Goal: Information Seeking & Learning: Learn about a topic

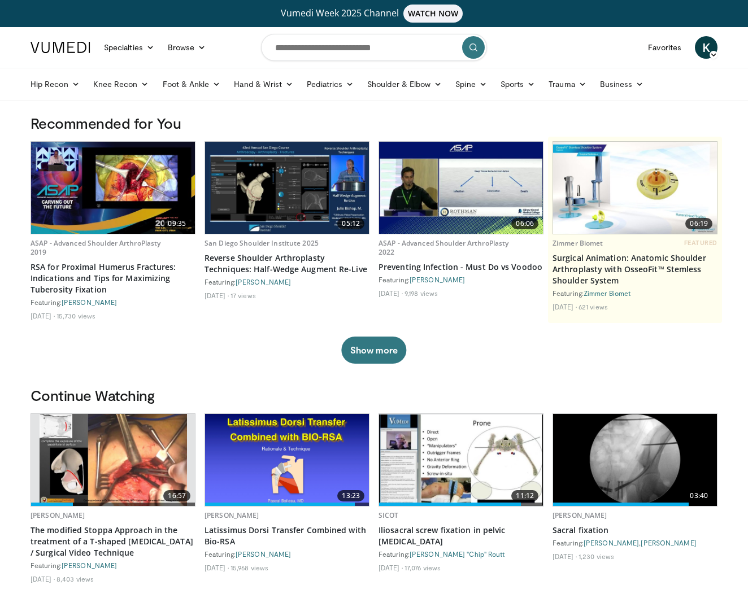
click at [144, 459] on img at bounding box center [113, 460] width 147 height 92
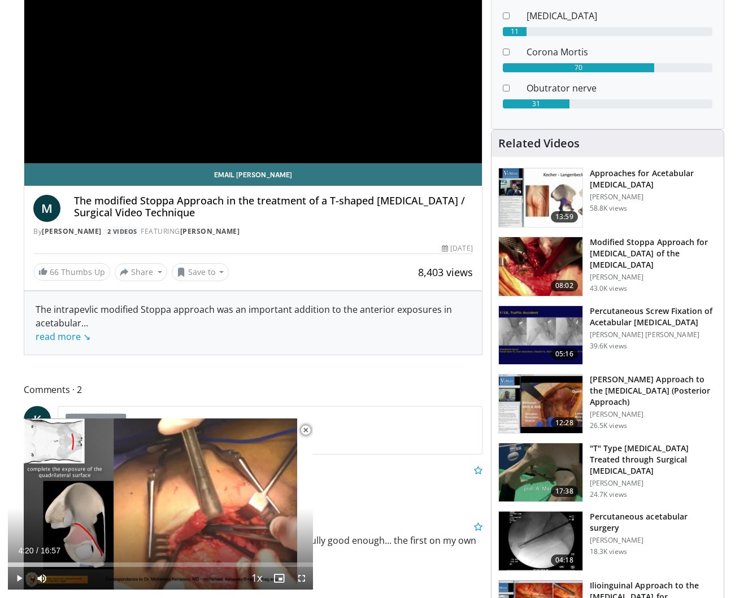
scroll to position [210, 0]
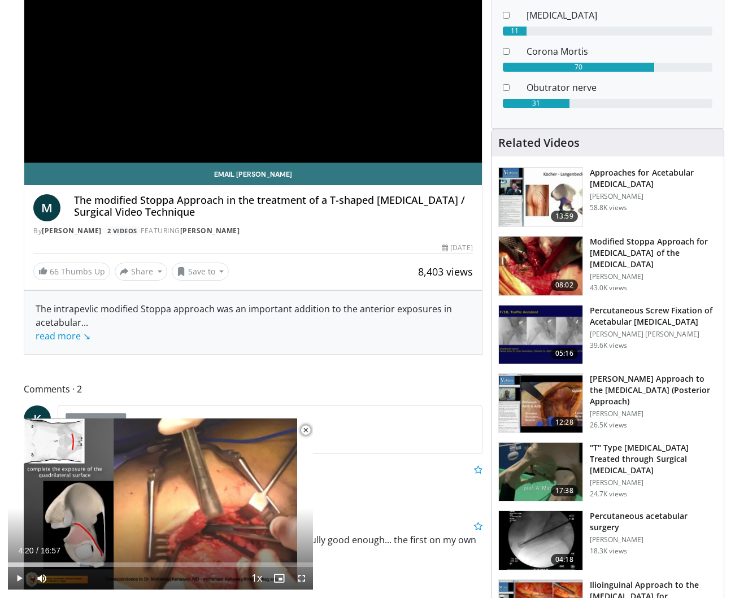
click at [21, 577] on span "Video Player" at bounding box center [19, 578] width 23 height 23
click at [302, 579] on span "Video Player" at bounding box center [301, 578] width 23 height 23
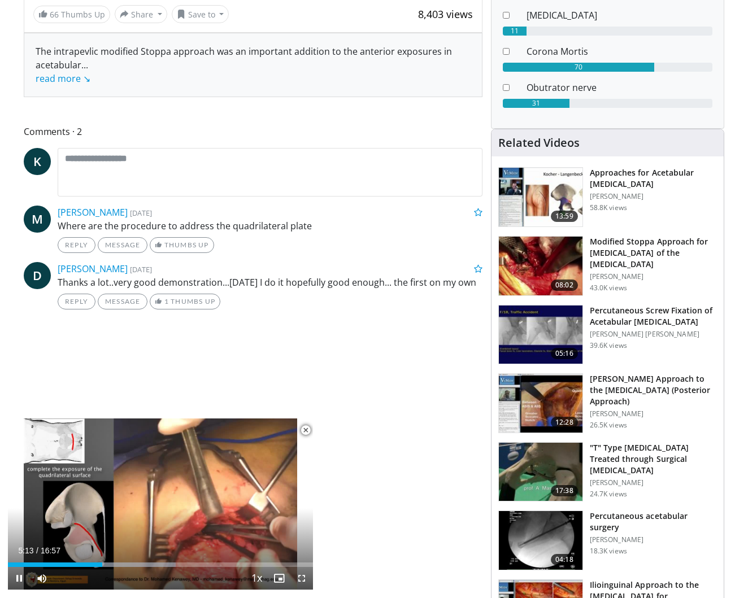
click at [306, 430] on span "Video Player" at bounding box center [305, 430] width 23 height 23
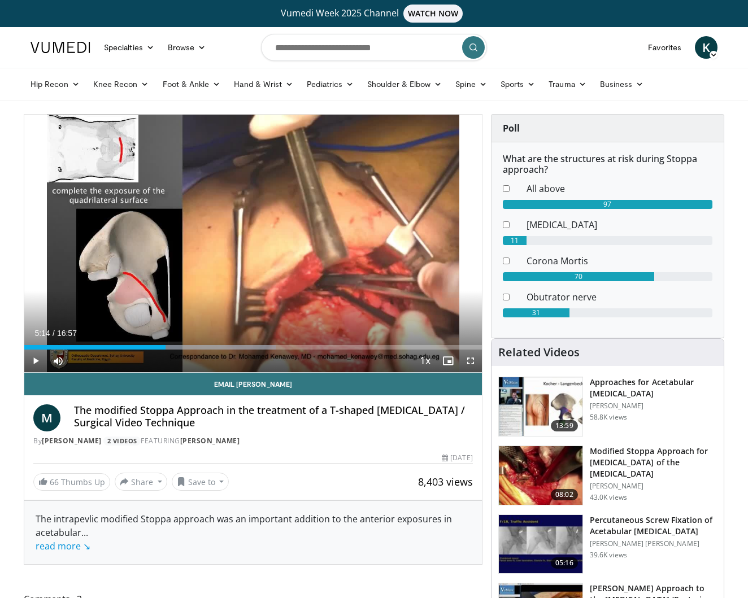
scroll to position [0, 0]
click at [335, 53] on input "Search topics, interventions" at bounding box center [374, 47] width 226 height 27
type input "**********"
click at [470, 48] on icon "submit" at bounding box center [473, 47] width 9 height 9
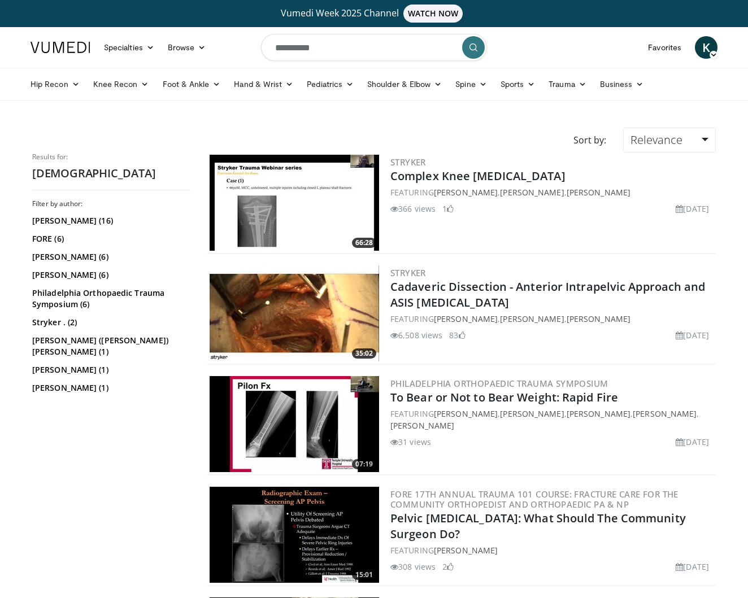
click at [327, 53] on input "**********" at bounding box center [374, 47] width 226 height 27
type input "*"
type input "**********"
click at [476, 46] on icon "submit" at bounding box center [473, 47] width 9 height 9
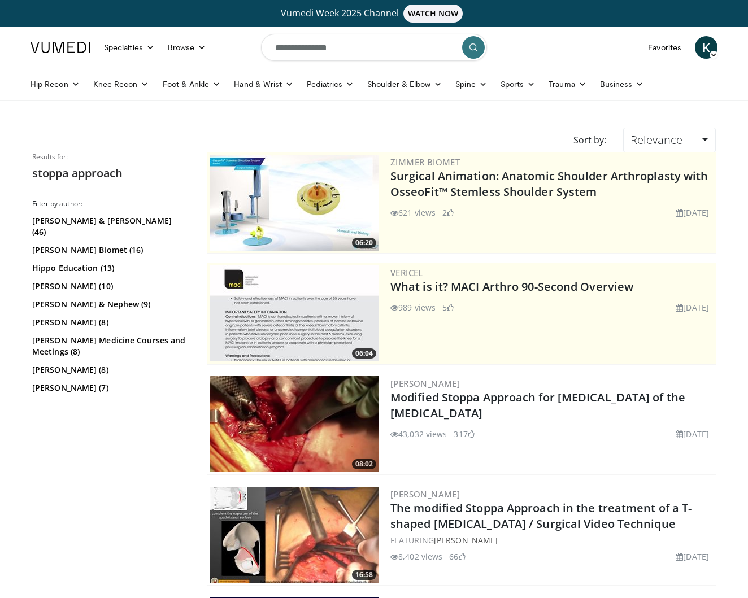
click at [337, 425] on img at bounding box center [295, 424] width 170 height 96
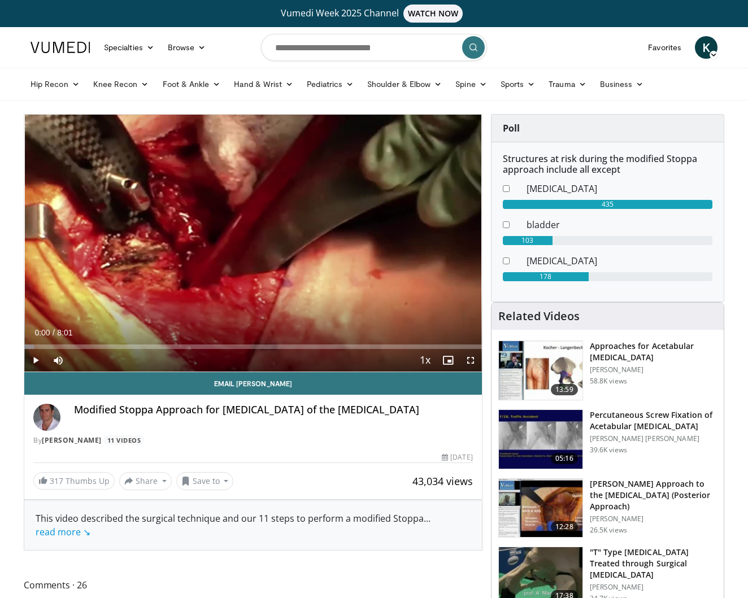
click at [34, 361] on span "Video Player" at bounding box center [35, 360] width 23 height 23
click at [470, 361] on span "Video Player" at bounding box center [470, 360] width 23 height 23
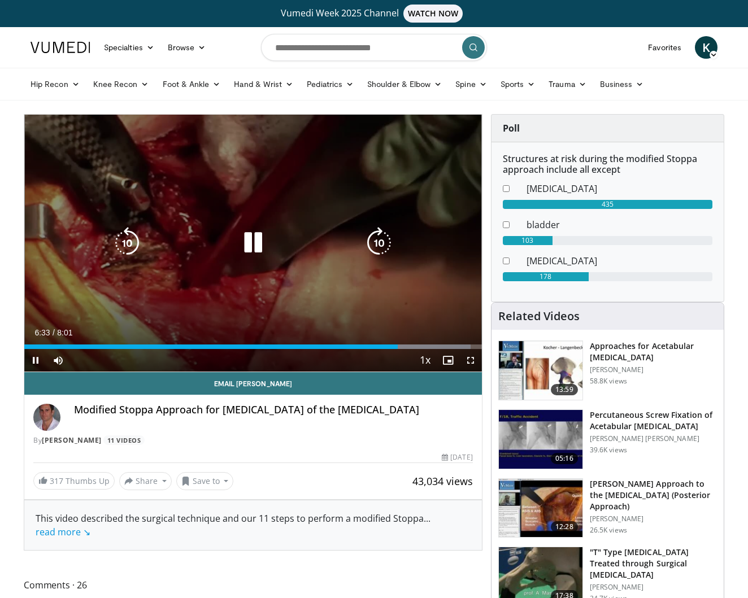
click at [245, 241] on icon "Video Player" at bounding box center [253, 243] width 32 height 32
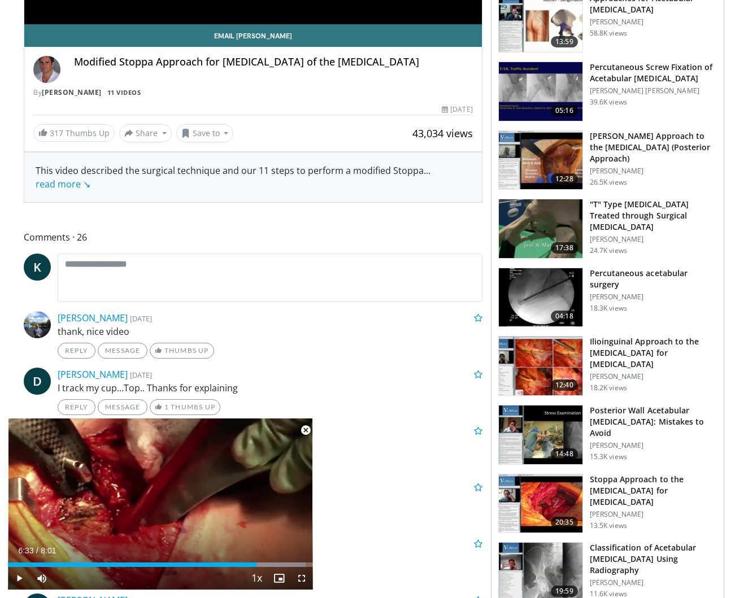
scroll to position [344, 0]
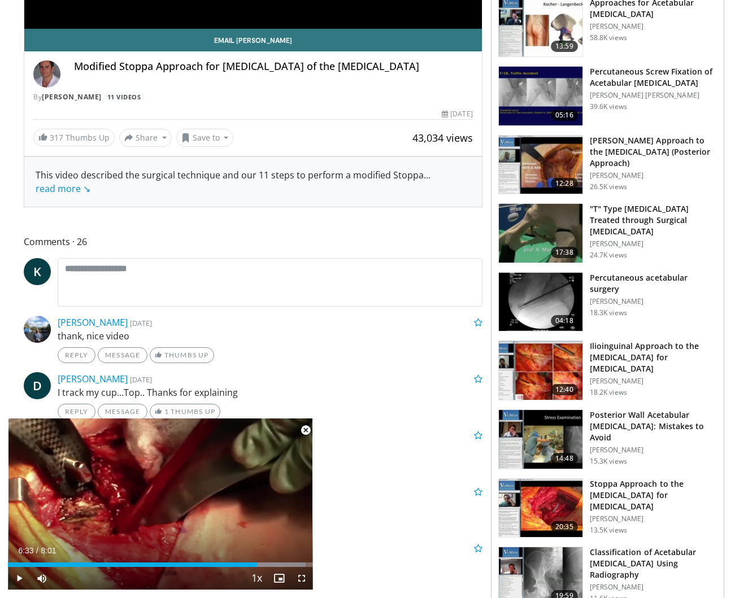
click at [601, 493] on h3 "Stoppa Approach to the [MEDICAL_DATA] for [MEDICAL_DATA]" at bounding box center [653, 496] width 127 height 34
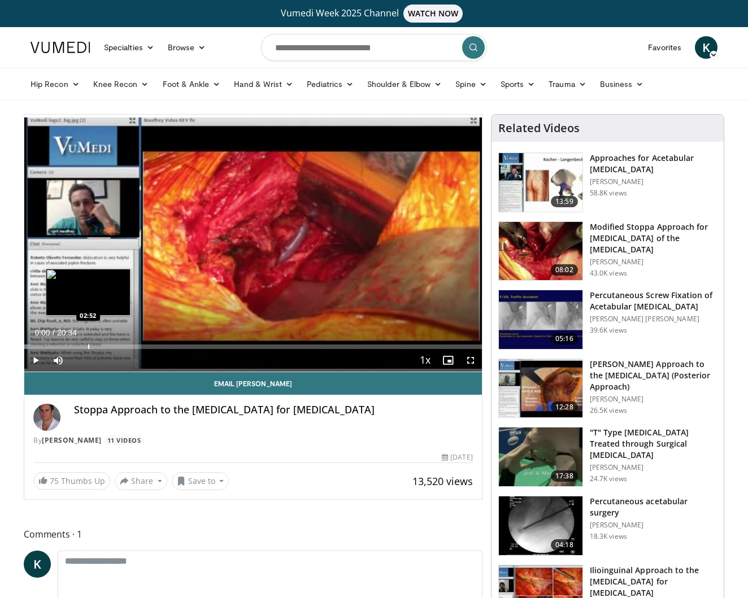
click at [88, 347] on div "Progress Bar" at bounding box center [88, 347] width 1 height 5
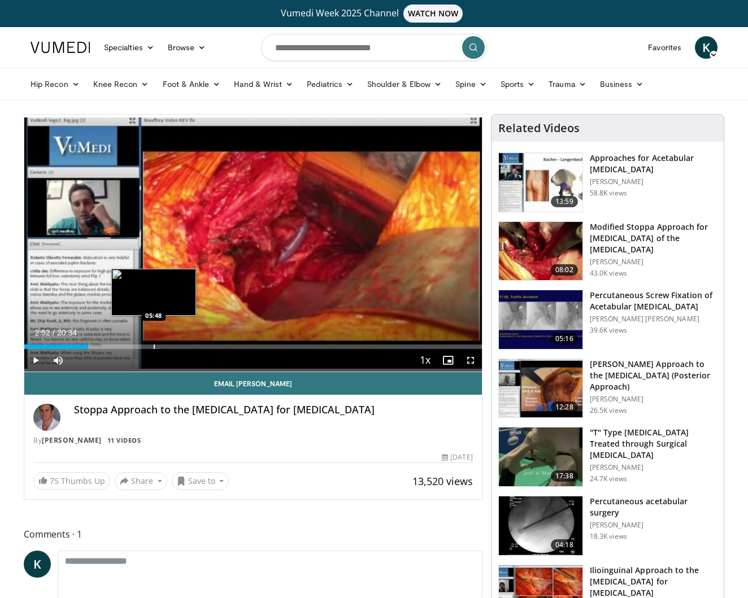
click at [154, 346] on div "Progress Bar" at bounding box center [154, 347] width 1 height 5
click at [241, 349] on div "Current Time 5:50 / Duration 20:34 Play Skip Backward Skip Forward Mute Loaded …" at bounding box center [253, 360] width 458 height 23
click at [250, 345] on div "Progress Bar" at bounding box center [250, 347] width 1 height 5
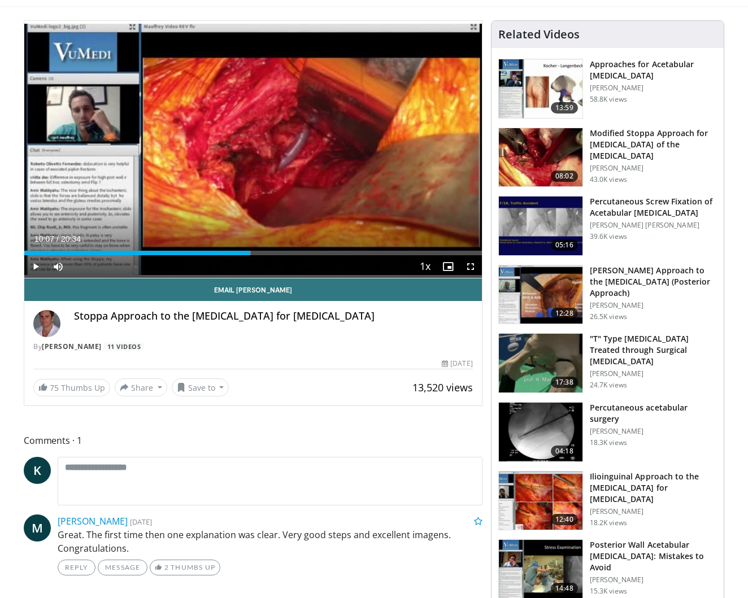
scroll to position [93, 0]
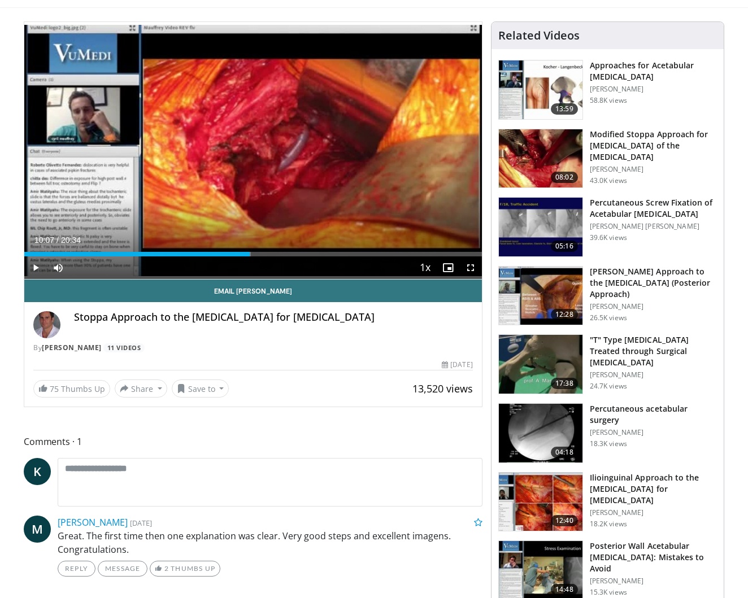
click at [566, 97] on img at bounding box center [541, 89] width 84 height 59
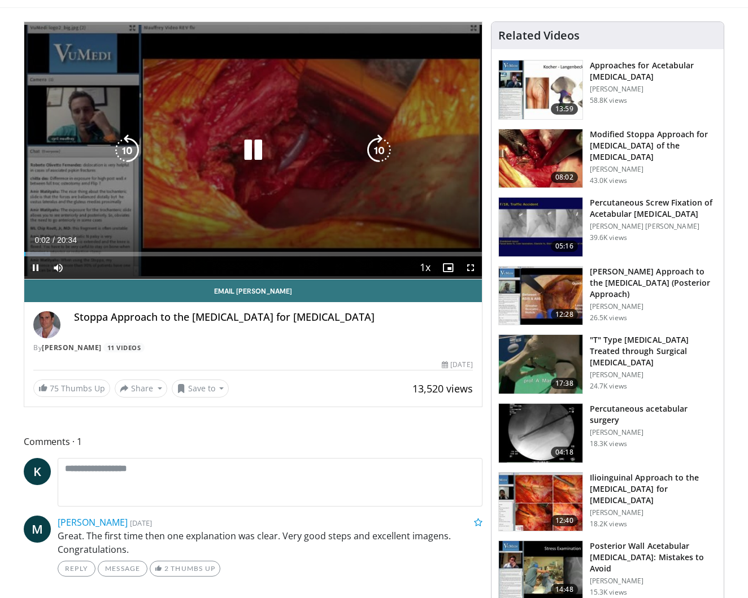
click at [249, 145] on icon "Video Player" at bounding box center [253, 150] width 32 height 32
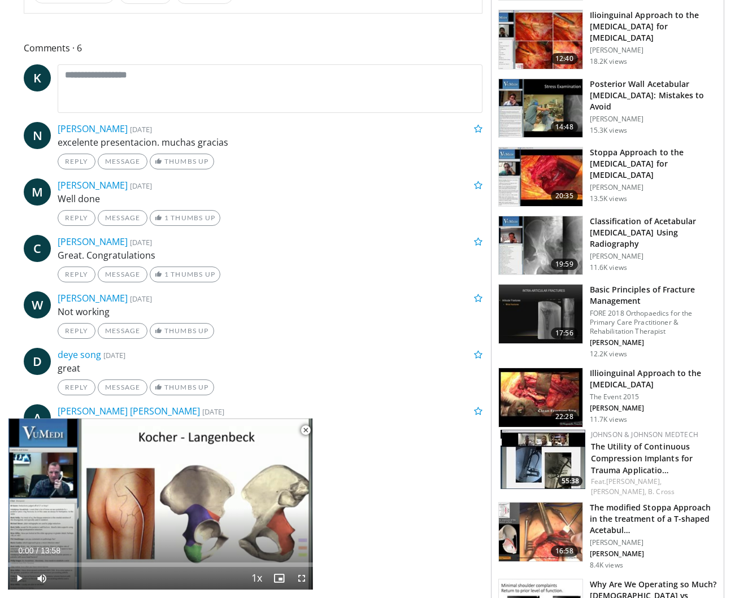
scroll to position [487, 0]
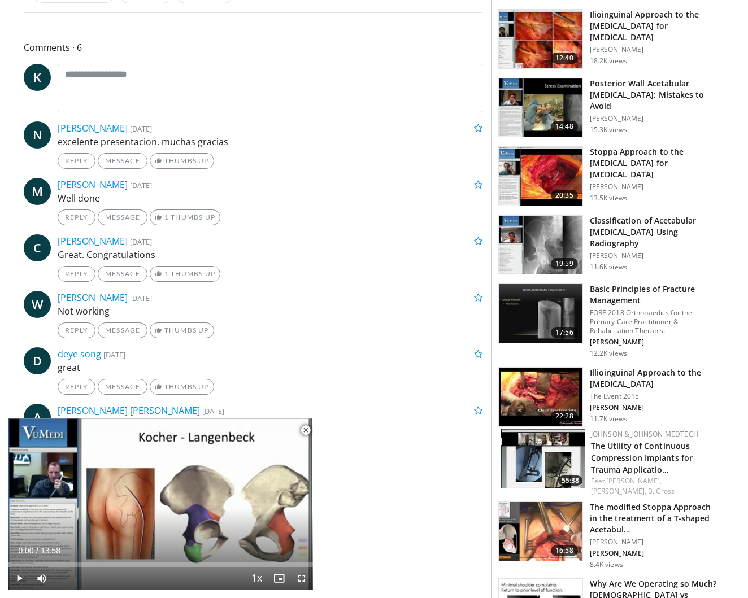
click at [305, 430] on span "Video Player" at bounding box center [305, 430] width 23 height 23
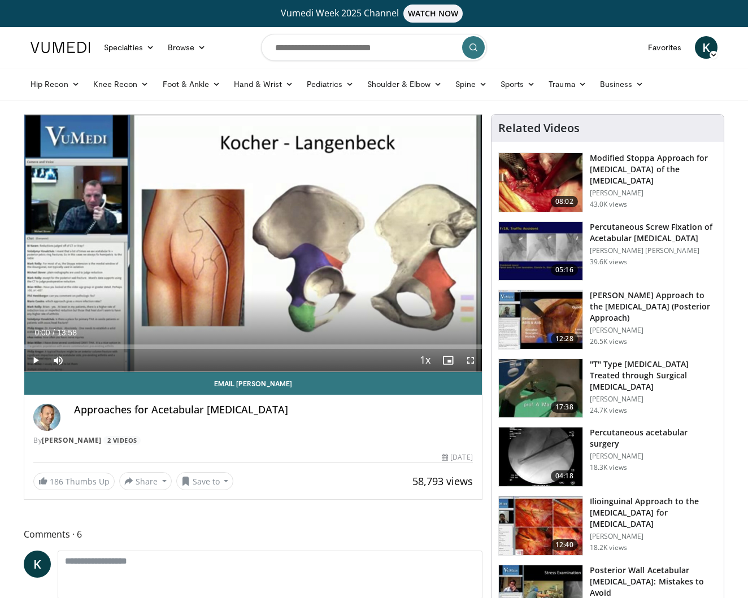
scroll to position [0, 0]
click at [297, 48] on input "Search topics, interventions" at bounding box center [374, 47] width 226 height 27
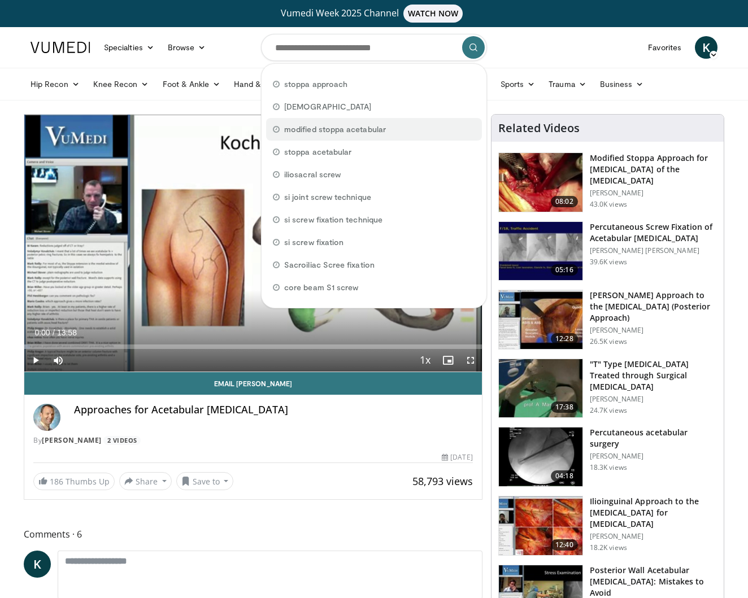
click at [305, 127] on span "modified stoppa acetabular" at bounding box center [335, 129] width 102 height 11
type input "**********"
